Goal: Task Accomplishment & Management: Use online tool/utility

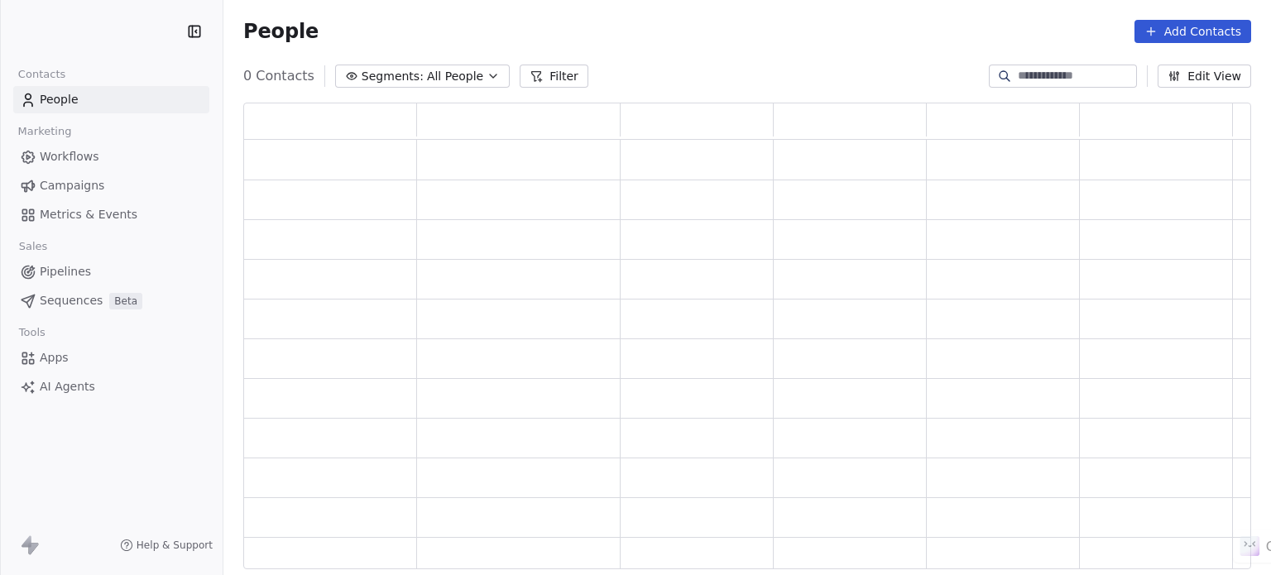
drag, startPoint x: 0, startPoint y: 0, endPoint x: 52, endPoint y: 325, distance: 329.4
click at [52, 325] on div "Tools" at bounding box center [111, 332] width 196 height 23
click at [43, 365] on span "Apps" at bounding box center [54, 357] width 29 height 17
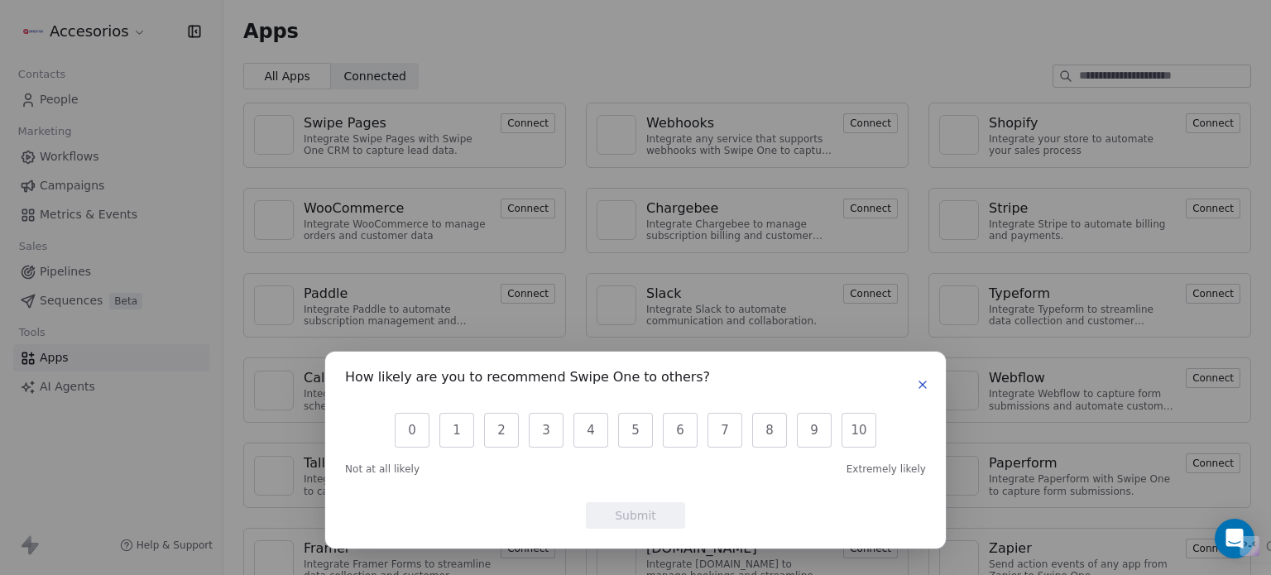
click at [922, 380] on icon "button" at bounding box center [922, 384] width 13 height 13
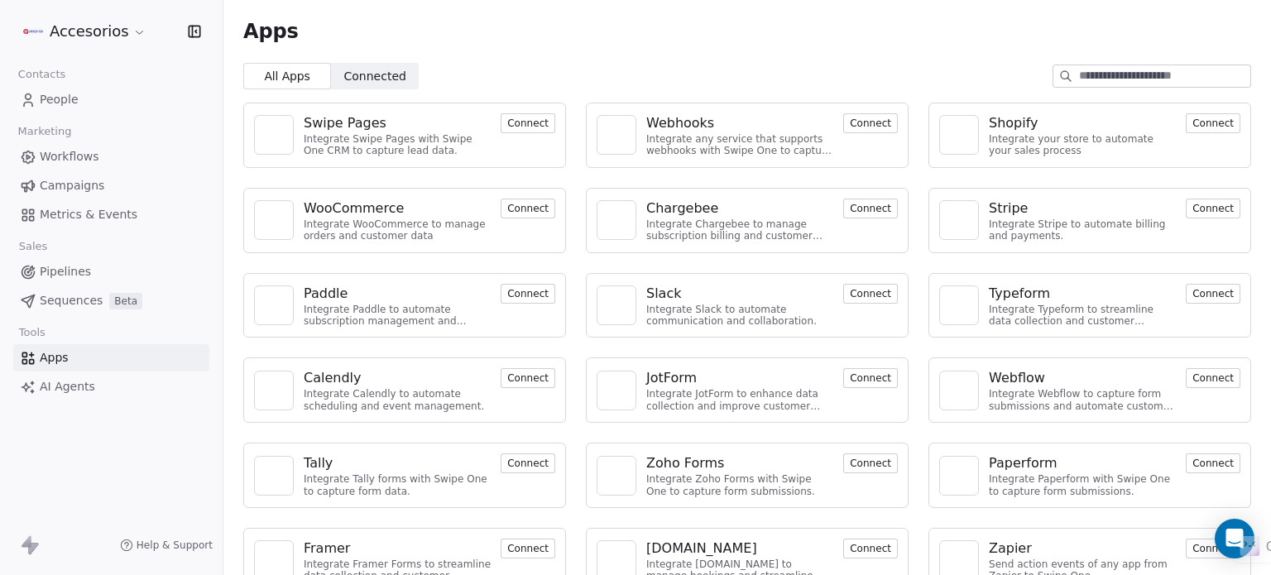
click at [1196, 128] on button "Connect" at bounding box center [1213, 123] width 55 height 20
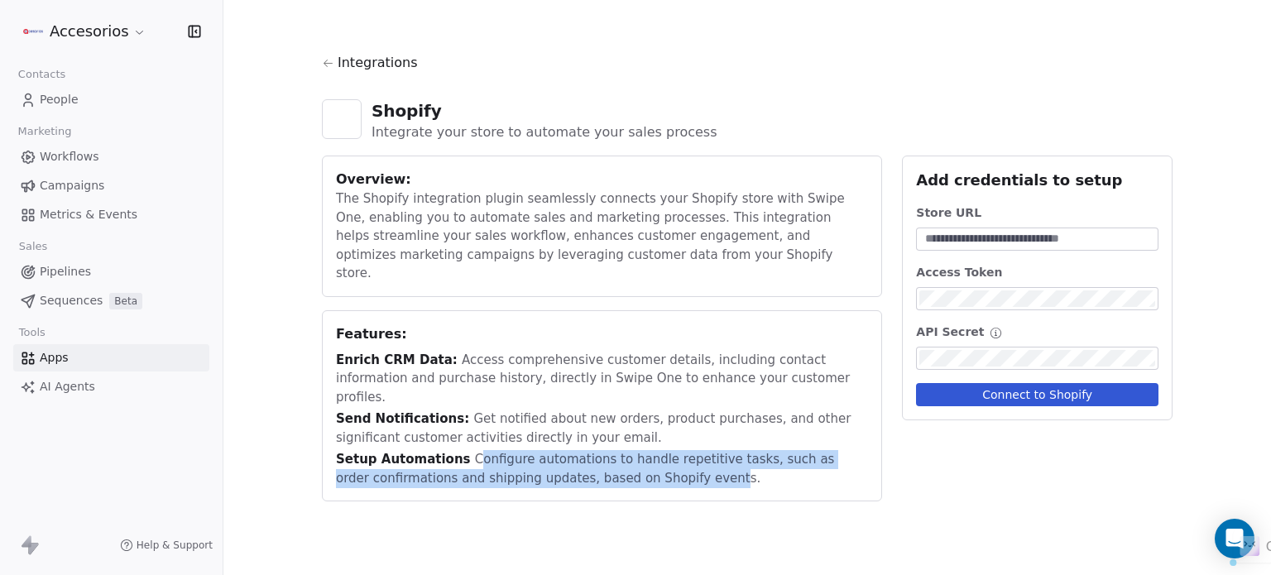
drag, startPoint x: 463, startPoint y: 425, endPoint x: 679, endPoint y: 439, distance: 216.5
click at [679, 450] on div "Setup Automations Configure automations to handle repetitive tasks, such as ord…" at bounding box center [602, 468] width 532 height 37
drag, startPoint x: 679, startPoint y: 439, endPoint x: 463, endPoint y: 425, distance: 217.3
click at [463, 450] on div "Setup Automations Configure automations to handle repetitive tasks, such as ord…" at bounding box center [602, 468] width 532 height 37
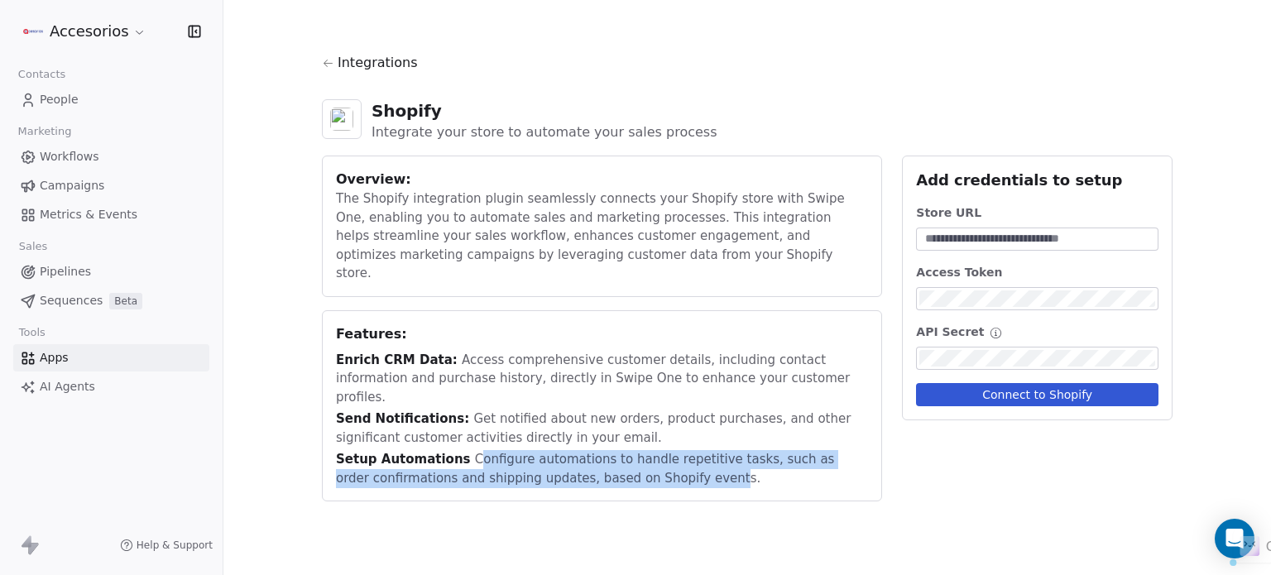
click at [463, 450] on div "Setup Automations Configure automations to handle repetitive tasks, such as ord…" at bounding box center [602, 468] width 532 height 37
drag, startPoint x: 463, startPoint y: 425, endPoint x: 679, endPoint y: 439, distance: 216.5
click at [679, 450] on div "Setup Automations Configure automations to handle repetitive tasks, such as ord…" at bounding box center [602, 468] width 532 height 37
